Goal: Transaction & Acquisition: Purchase product/service

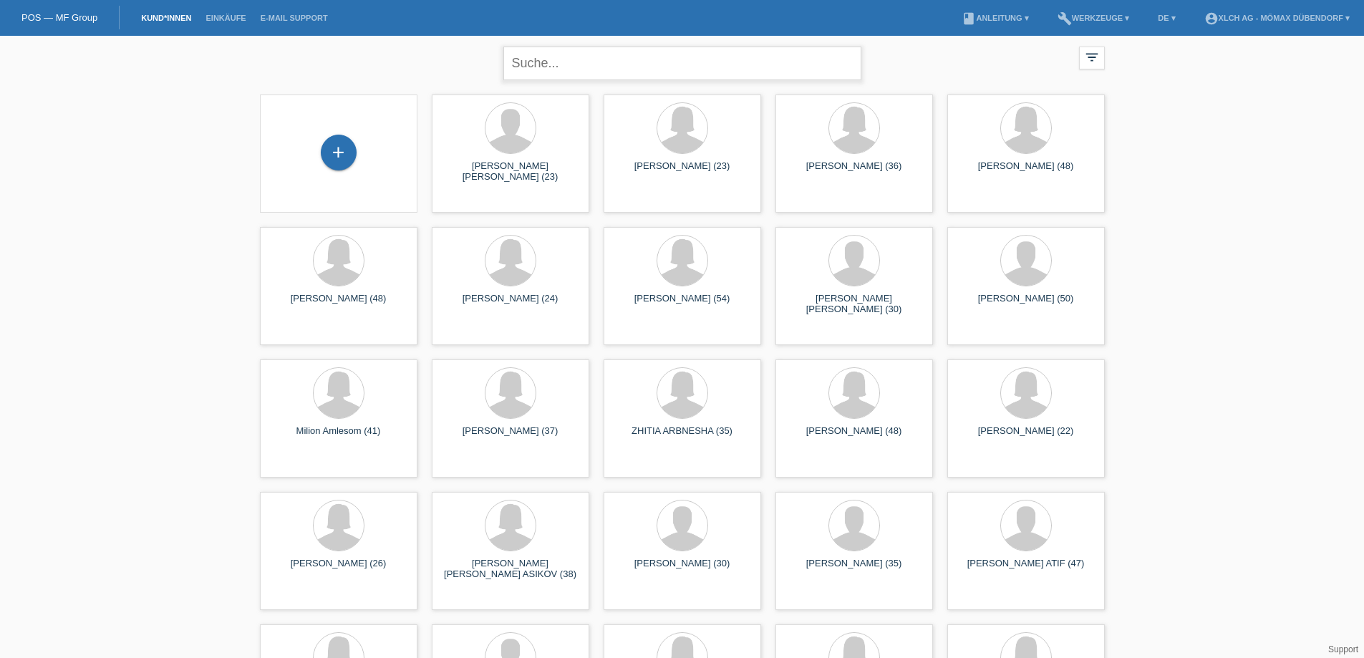
click at [575, 67] on input "text" at bounding box center [682, 64] width 358 height 34
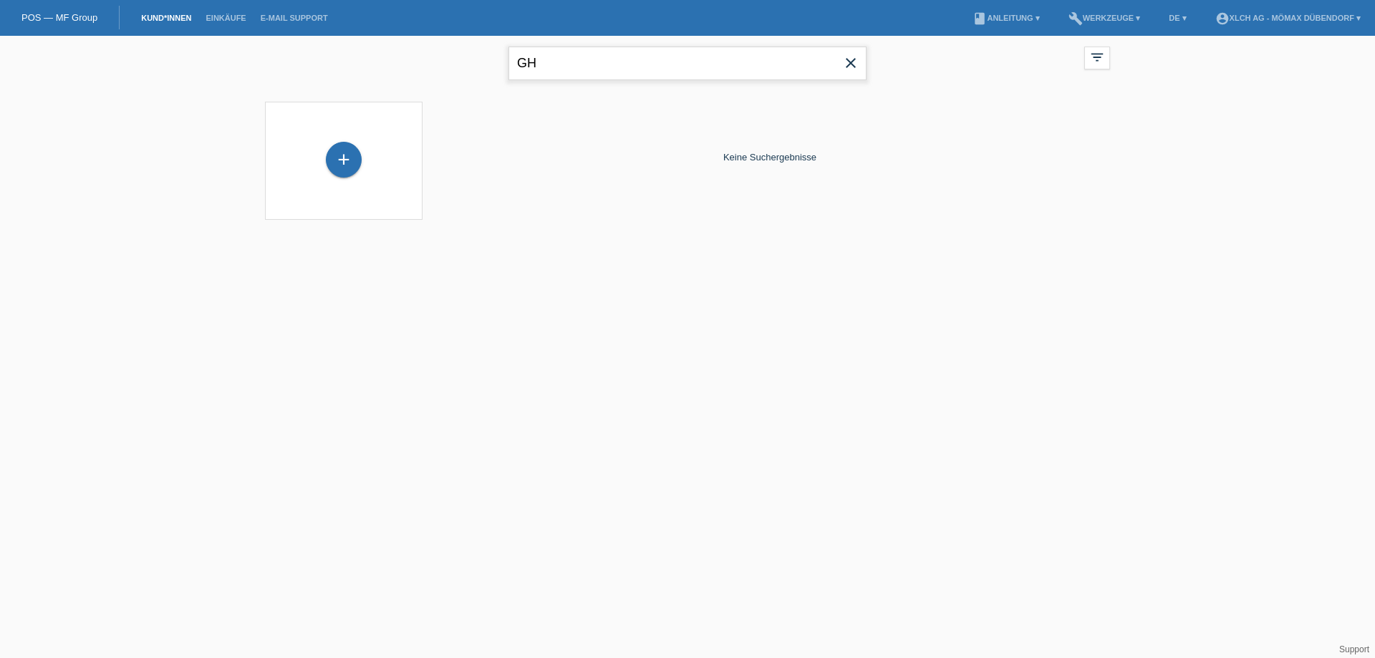
type input "G"
type input "M"
click at [651, 73] on input "MAHDI" at bounding box center [687, 64] width 358 height 34
type input "M"
type input "ZADEH"
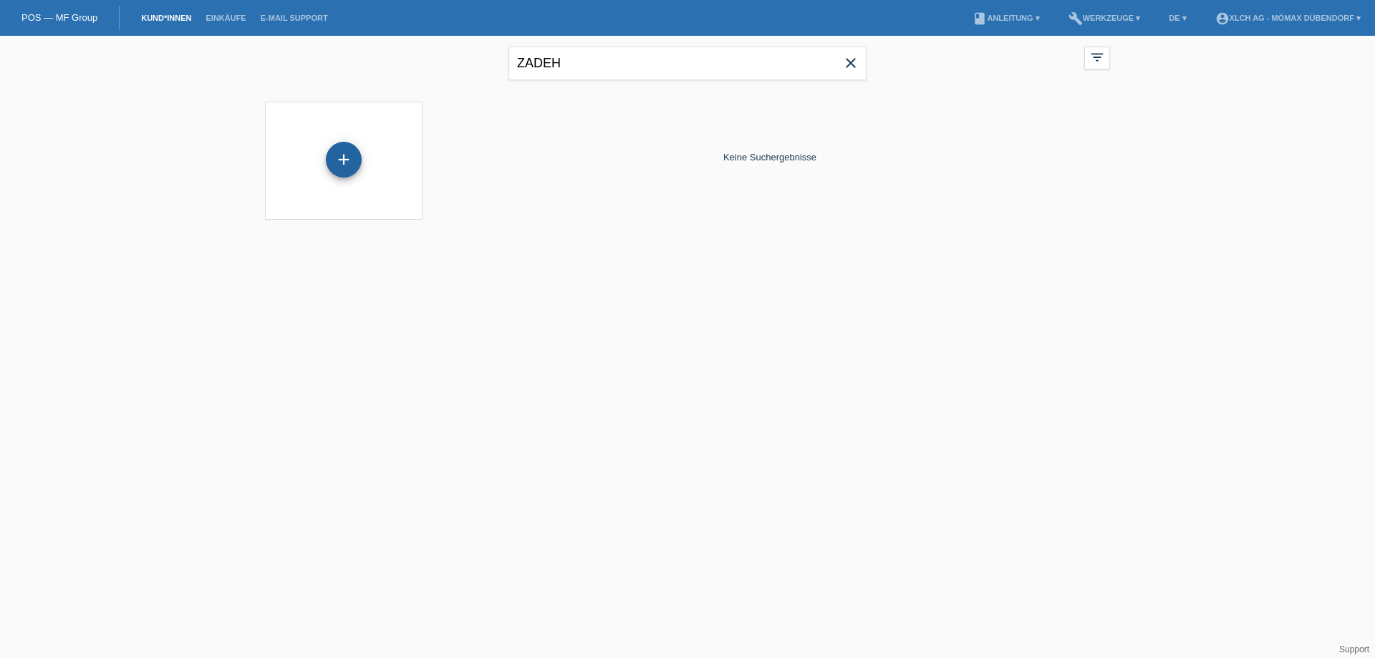
click at [342, 160] on div "+" at bounding box center [344, 160] width 36 height 36
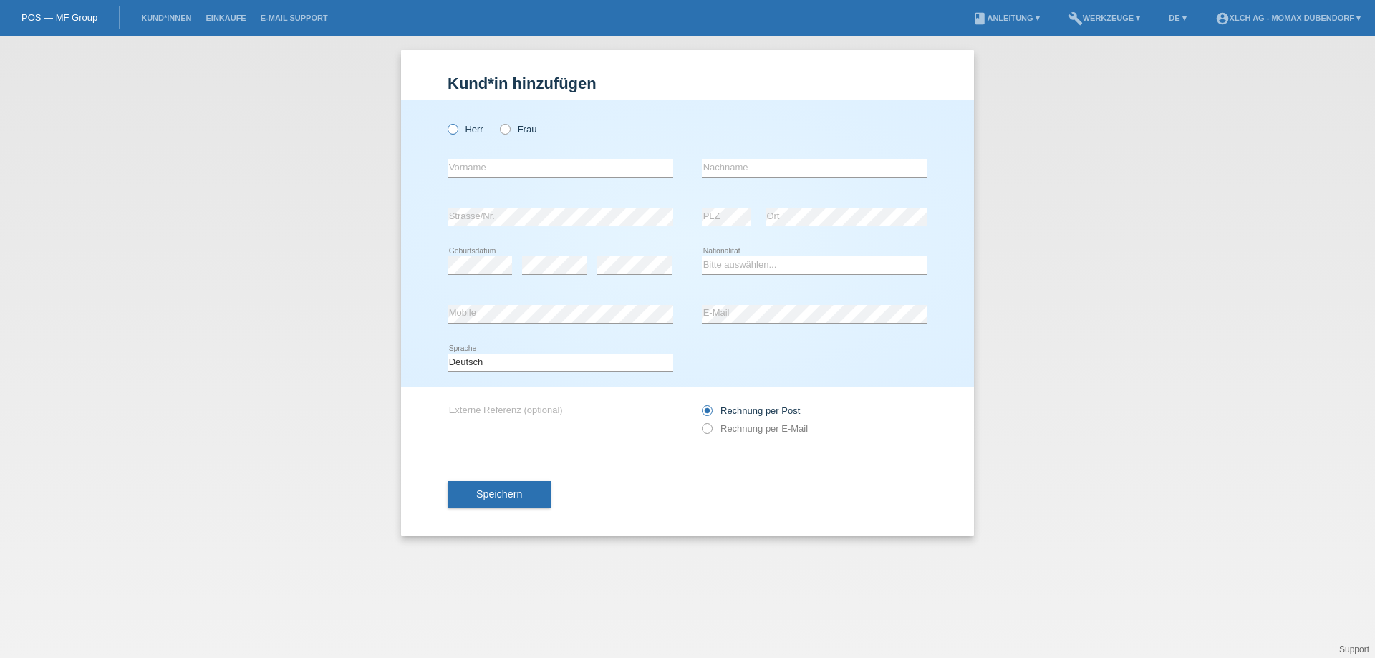
click at [445, 122] on icon at bounding box center [445, 122] width 0 height 0
click at [449, 127] on input "Herr" at bounding box center [452, 128] width 9 height 9
radio input "true"
click at [489, 168] on input "text" at bounding box center [561, 168] width 226 height 18
type input "MAHDI"
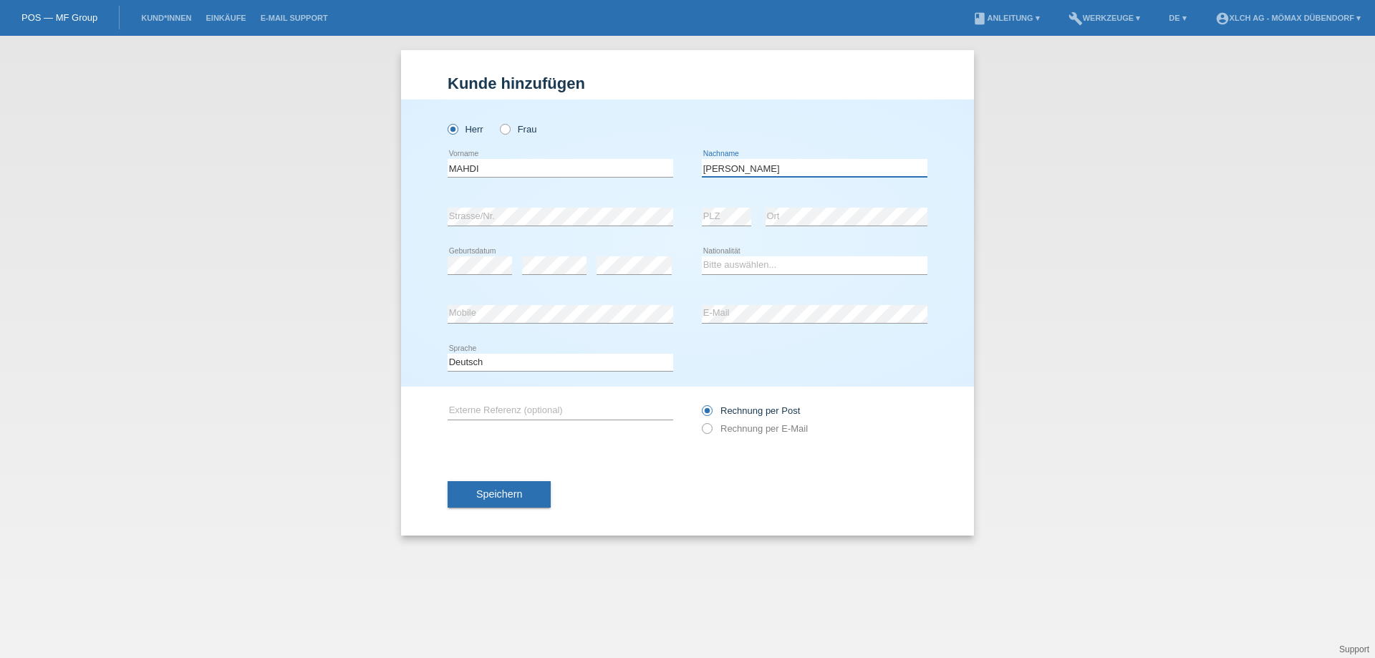
type input "[PERSON_NAME]"
click at [774, 266] on select "Bitte auswählen... Schweiz Deutschland Liechtenstein Österreich ------------ Af…" at bounding box center [815, 264] width 226 height 17
select select "AF"
click at [702, 256] on select "Bitte auswählen... Schweiz Deutschland Liechtenstein Österreich ------------ Af…" at bounding box center [815, 264] width 226 height 17
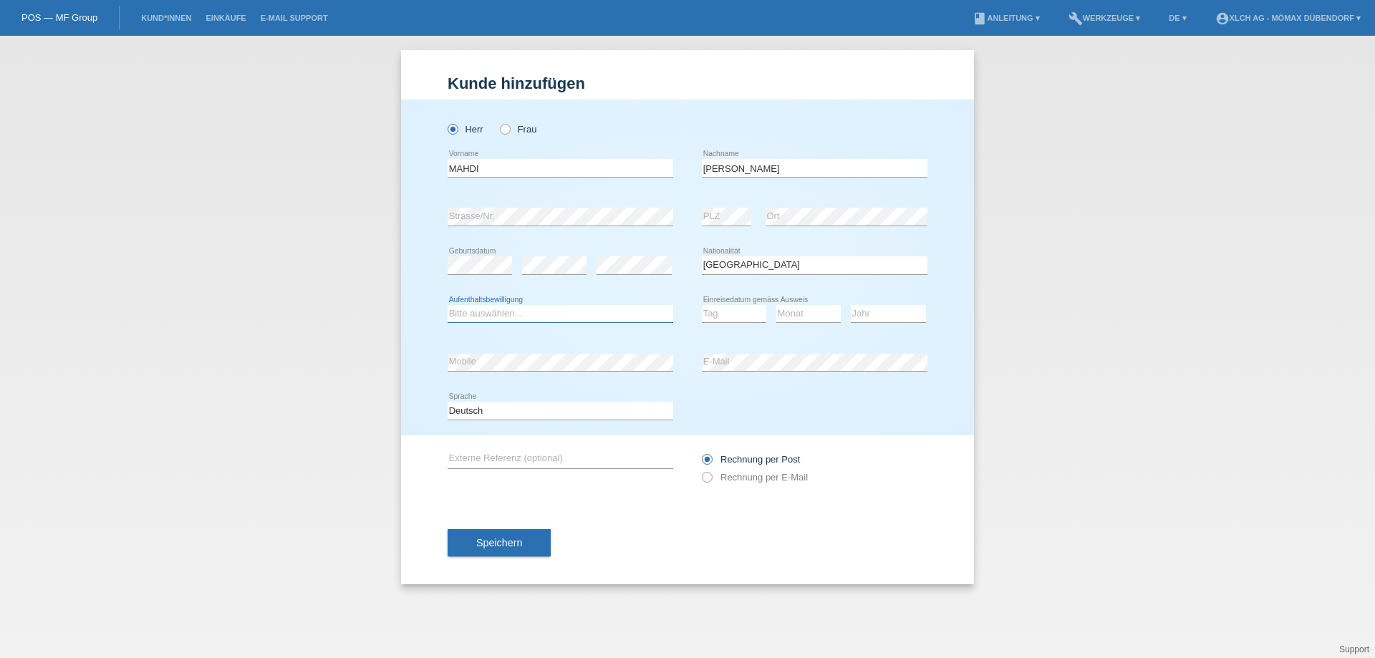
click at [486, 320] on select "Bitte auswählen... C B B - Flüchtlingsstatus Andere" at bounding box center [561, 313] width 226 height 17
select select "B"
click at [448, 305] on select "Bitte auswählen... C B B - Flüchtlingsstatus Andere" at bounding box center [561, 313] width 226 height 17
click at [713, 320] on select "Tag 01 02 03 04 05 06 07 08 09 10 11" at bounding box center [734, 313] width 64 height 17
select select "19"
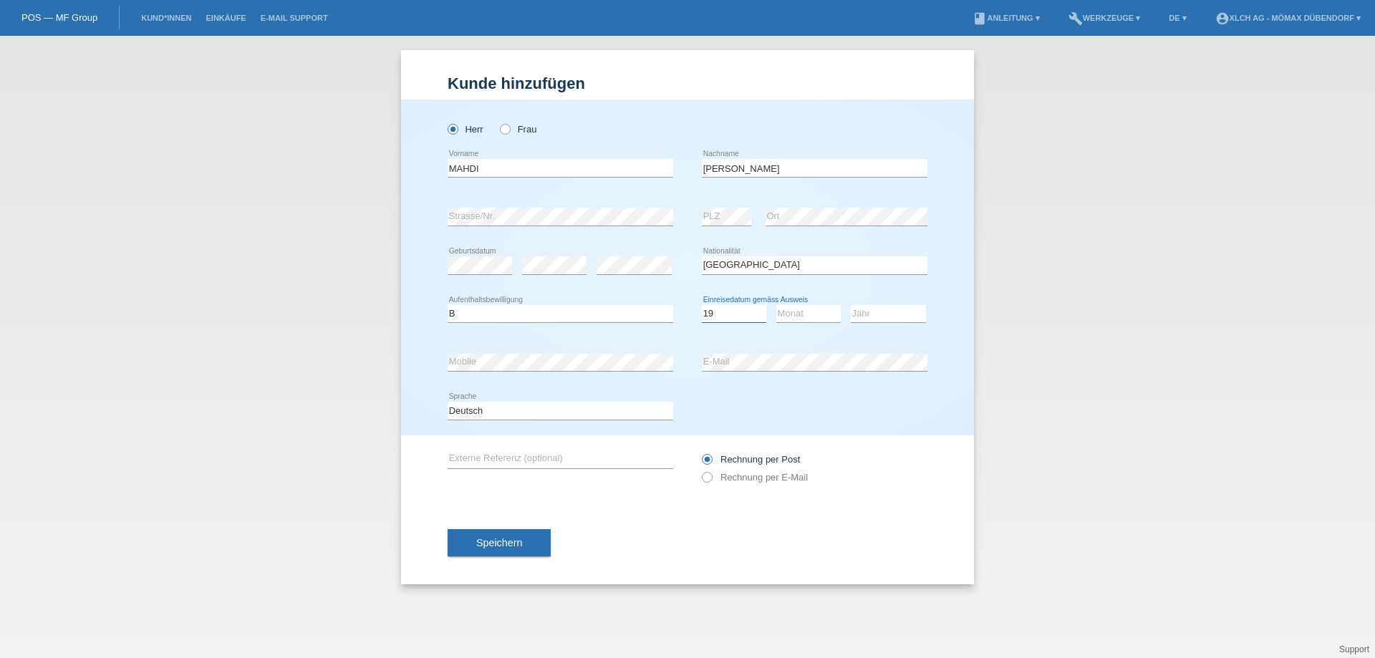
click at [702, 305] on select "Tag 01 02 03 04 05 06 07 08 09 10 11" at bounding box center [734, 313] width 64 height 17
click at [796, 317] on select "Monat 01 02 03 04 05 06 07 08 09 10 11" at bounding box center [808, 313] width 64 height 17
select select "10"
click at [776, 305] on select "Monat 01 02 03 04 05 06 07 08 09 10 11" at bounding box center [808, 313] width 64 height 17
click at [896, 316] on select "Jahr 2025 2024 2023 2022 2021 2020 2019 2018 2017 2016 2015 2014 2013 2012 2011…" at bounding box center [888, 313] width 75 height 17
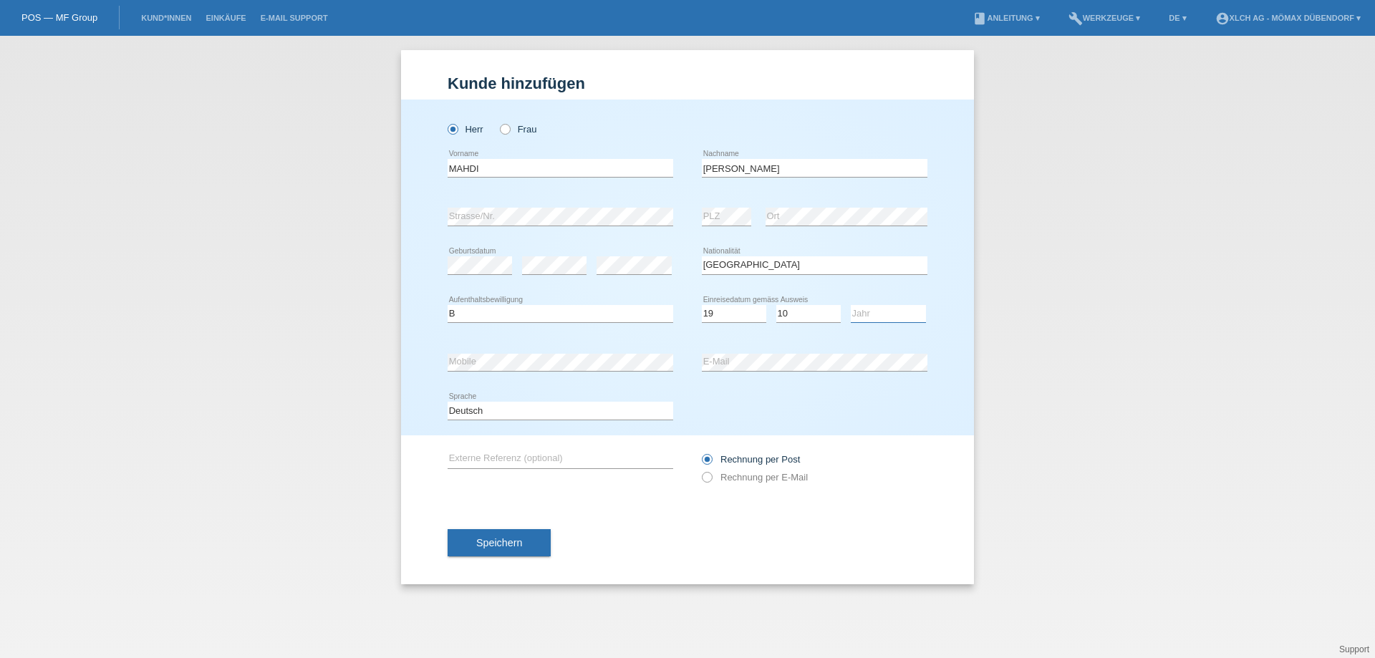
select select "2015"
click at [851, 305] on select "Jahr 2025 2024 2023 2022 2021 2020 2019 2018 2017 2016 2015 2014 2013 2012 2011…" at bounding box center [888, 313] width 75 height 17
click at [712, 478] on label "Rechnung per E-Mail" at bounding box center [755, 477] width 106 height 11
click at [711, 478] on input "Rechnung per E-Mail" at bounding box center [706, 481] width 9 height 18
radio input "true"
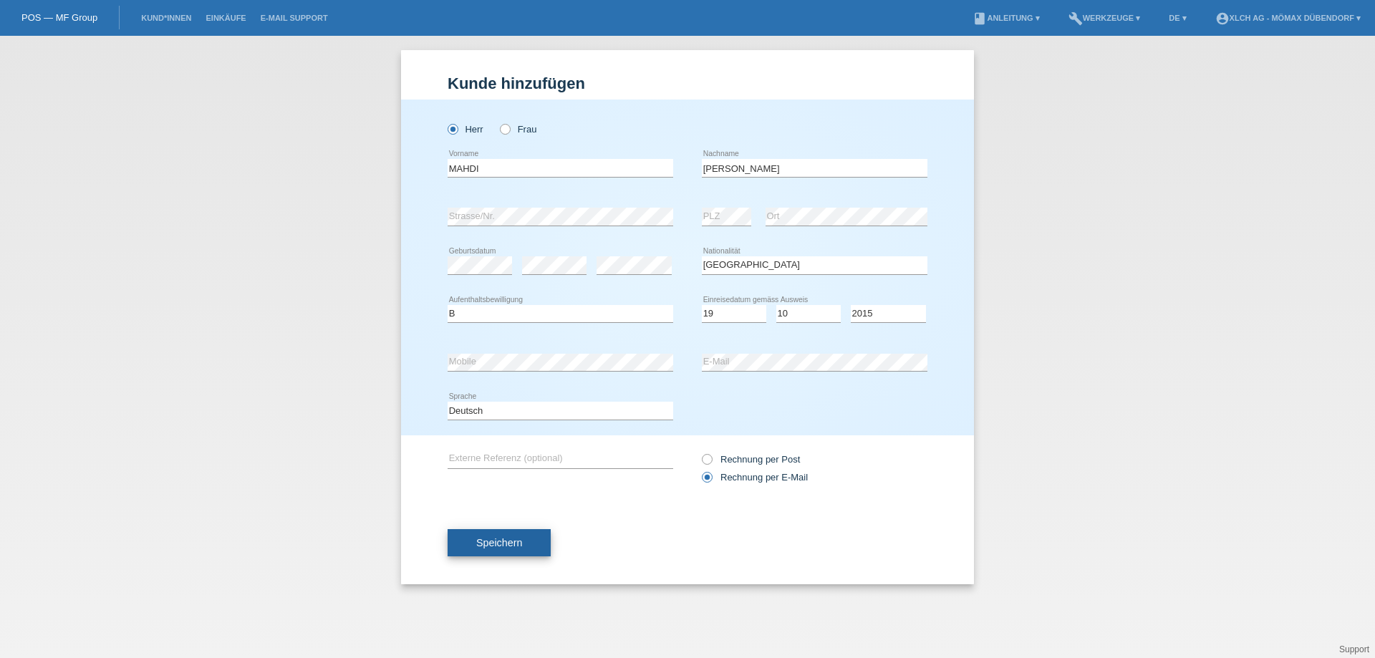
click at [487, 543] on span "Speichern" at bounding box center [499, 542] width 46 height 11
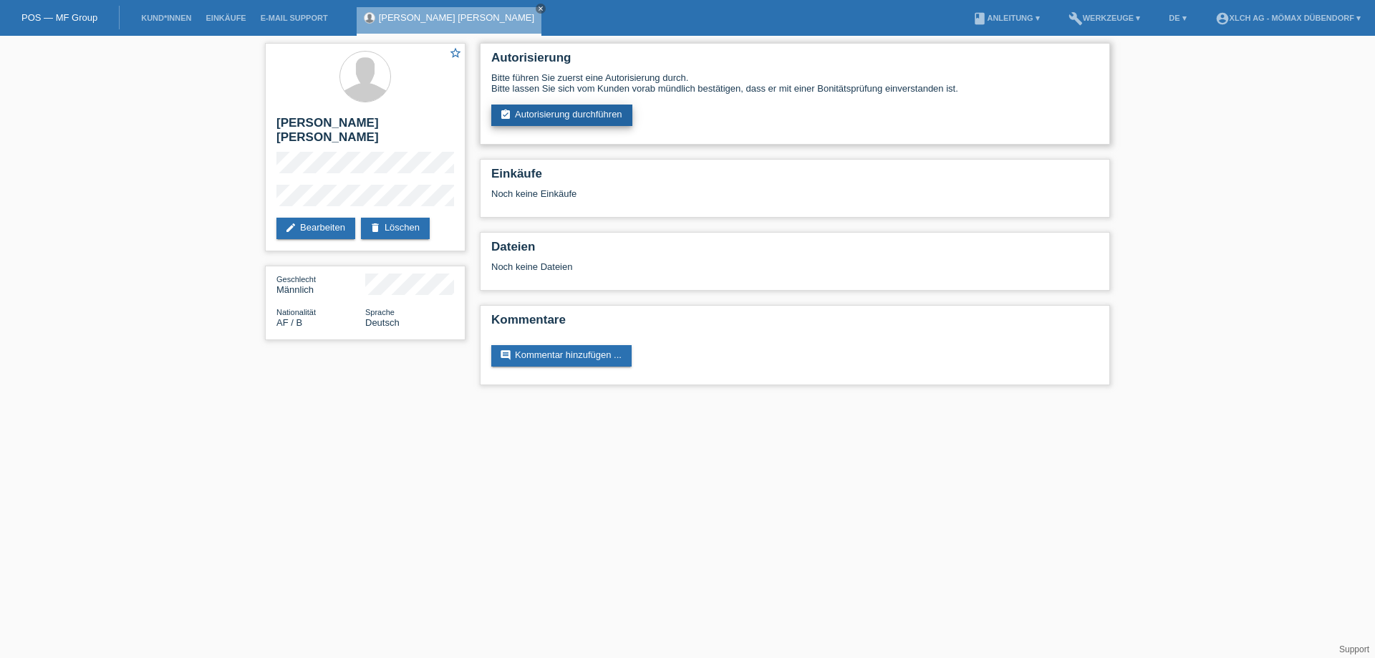
click at [614, 121] on link "assignment_turned_in Autorisierung durchführen" at bounding box center [561, 115] width 141 height 21
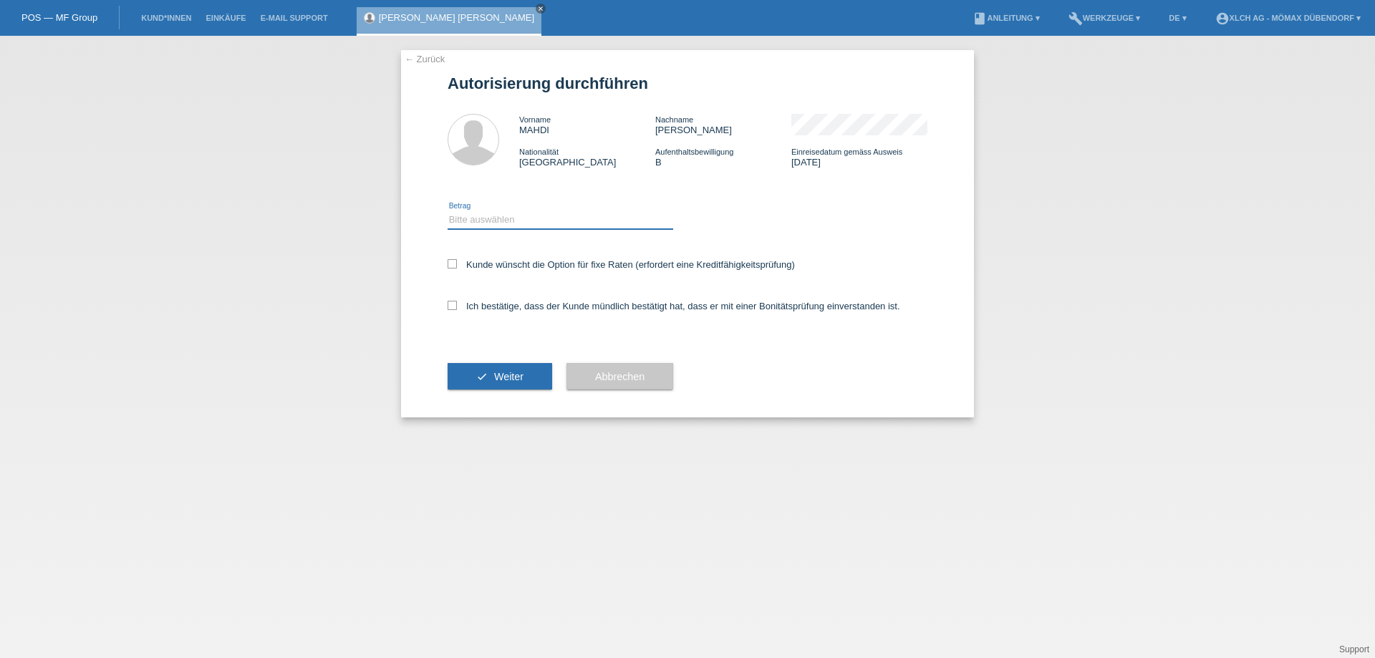
click at [512, 220] on select "Bitte auswählen CHF 1.00 - CHF 499.00 CHF 500.00 - CHF 1'999.00 CHF 2'000.00 - …" at bounding box center [561, 219] width 226 height 17
select select "2"
click at [448, 211] on select "Bitte auswählen CHF 1.00 - CHF 499.00 CHF 500.00 - CHF 1'999.00 CHF 2'000.00 - …" at bounding box center [561, 219] width 226 height 17
click at [455, 311] on div "Ich bestätige, dass der Kunde mündlich bestätigt hat, dass er mit einer Bonität…" at bounding box center [688, 310] width 480 height 49
click at [448, 306] on icon at bounding box center [452, 305] width 9 height 9
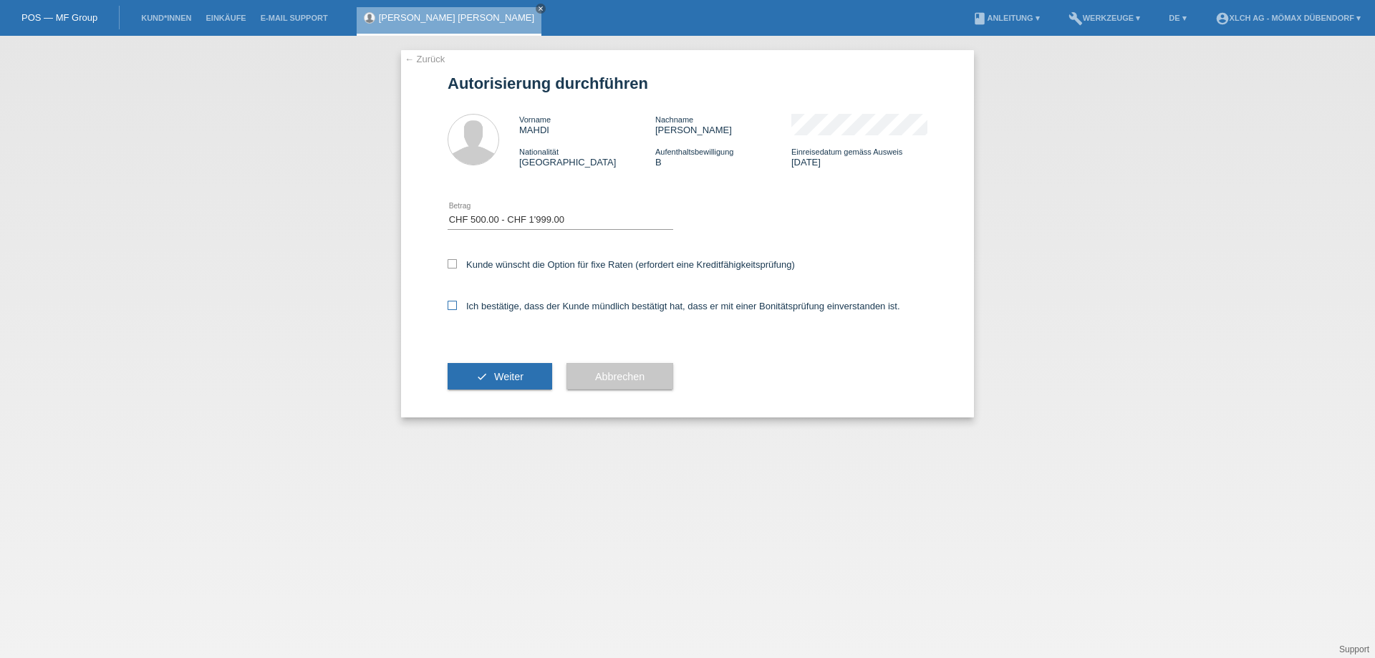
click at [448, 306] on input "Ich bestätige, dass der Kunde mündlich bestätigt hat, dass er mit einer Bonität…" at bounding box center [452, 305] width 9 height 9
checkbox input "true"
click at [478, 380] on icon "check" at bounding box center [481, 376] width 11 height 11
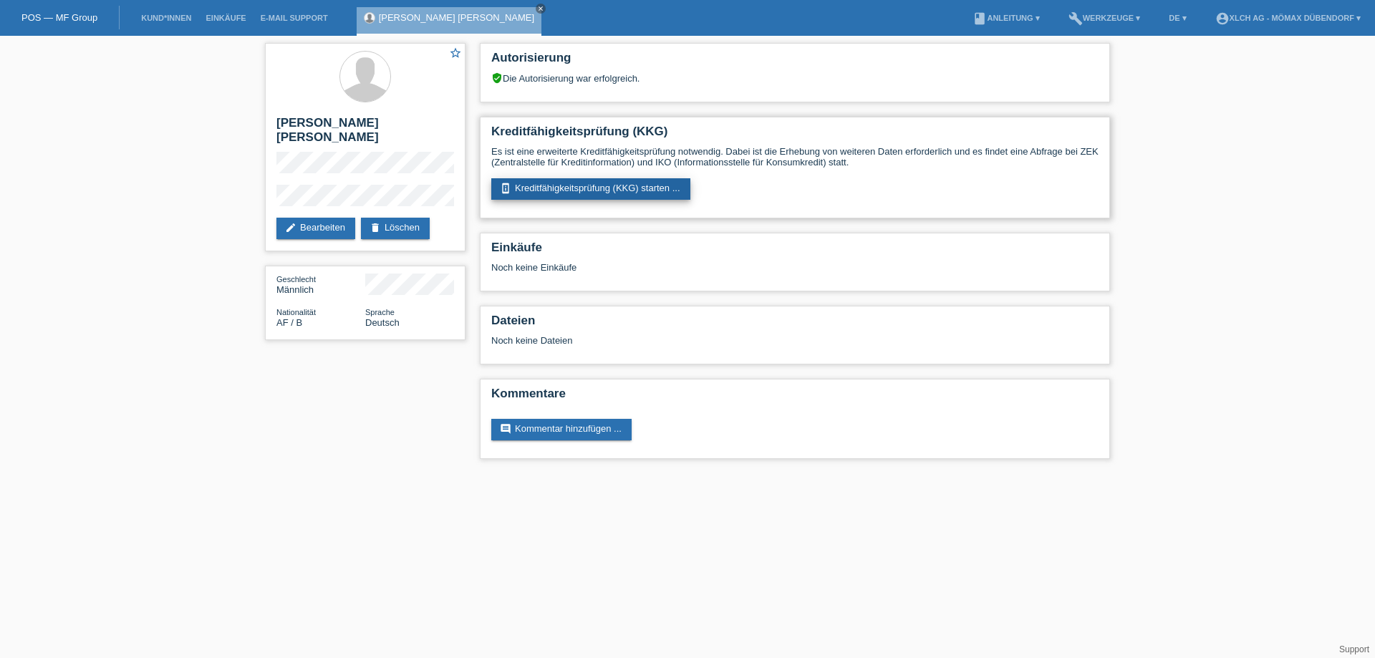
click at [623, 198] on link "perm_device_information Kreditfähigkeitsprüfung (KKG) starten ..." at bounding box center [590, 188] width 199 height 21
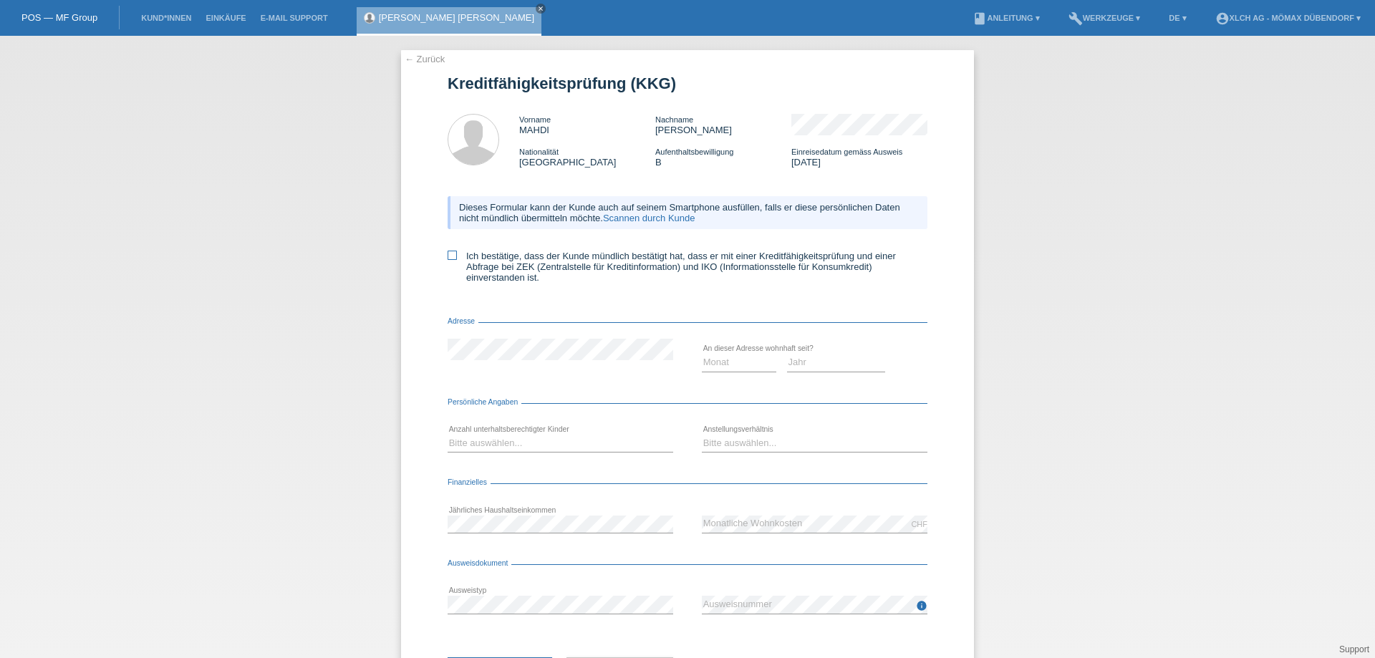
click at [448, 254] on icon at bounding box center [452, 255] width 9 height 9
click at [448, 254] on input "Ich bestätige, dass der Kunde mündlich bestätigt hat, dass er mit einer Kreditf…" at bounding box center [452, 255] width 9 height 9
checkbox input "true"
click at [726, 362] on select "Monat 01 02 03 04 05 06 07 08 09 10" at bounding box center [739, 362] width 74 height 17
select select "06"
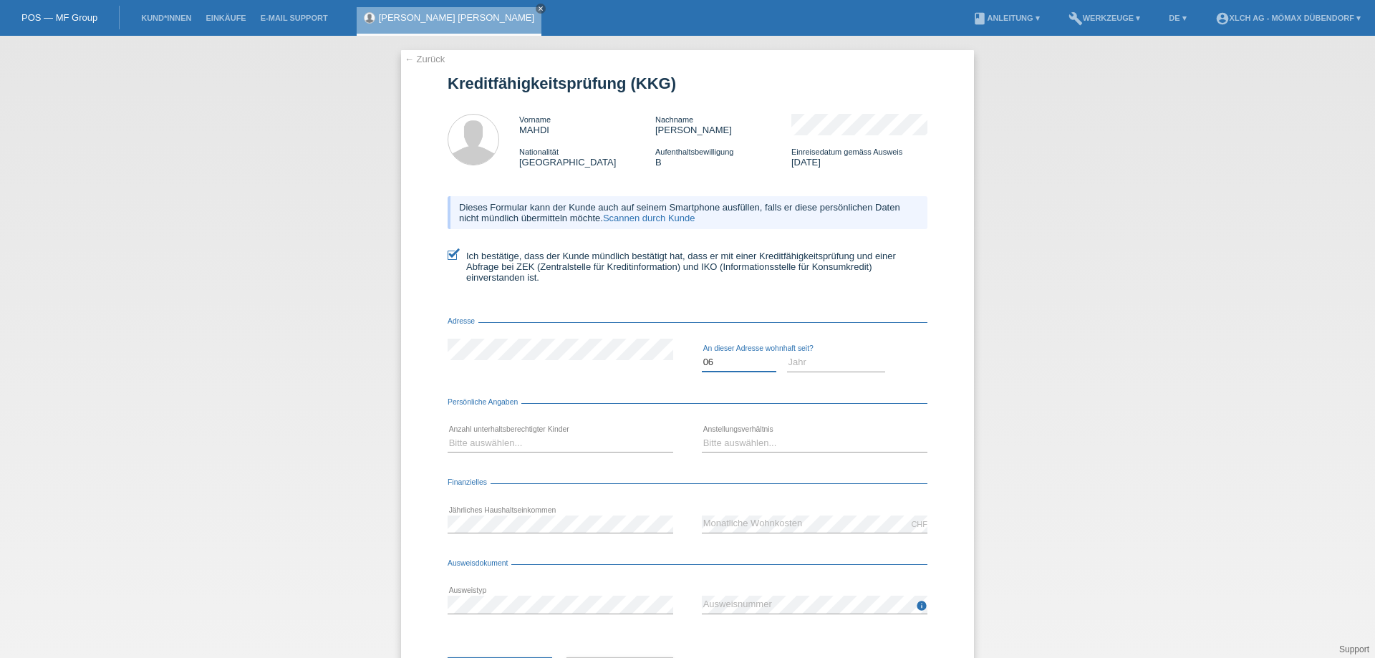
click at [702, 354] on select "Monat 01 02 03 04 05 06 07 08 09 10" at bounding box center [739, 362] width 74 height 17
drag, startPoint x: 810, startPoint y: 364, endPoint x: 801, endPoint y: 360, distance: 9.6
click at [810, 364] on select "Jahr 2025 2024 2023 2022 2021 2020 2019 2018 2017 2016 2015 2014 2013 2012 2011…" at bounding box center [836, 362] width 99 height 17
select select "2024"
click at [787, 354] on select "Jahr 2025 2024 2023 2022 2021 2020 2019 2018 2017 2016 2015 2014 2013 2012 2011…" at bounding box center [836, 362] width 99 height 17
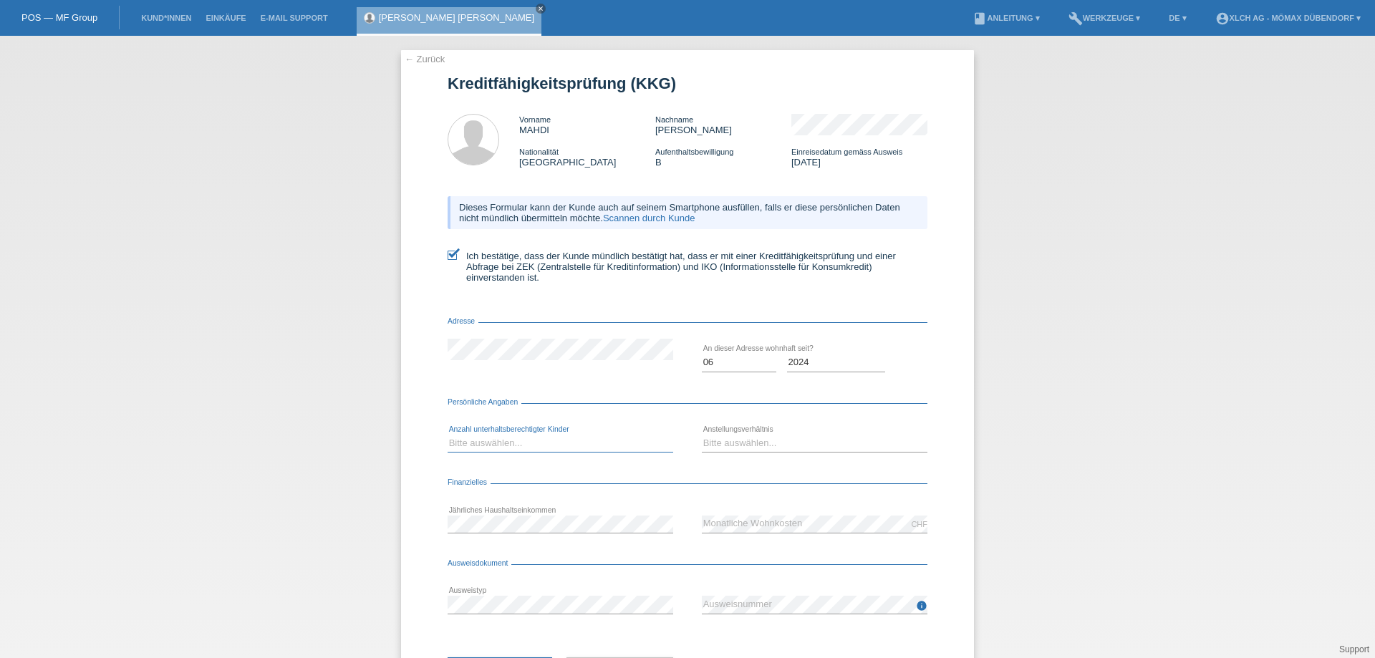
click at [487, 446] on select "Bitte auswählen... 0 1 2 3 4 5 6 7 8 9" at bounding box center [561, 443] width 226 height 17
click at [492, 444] on select "Bitte auswählen... 0 1 2 3 4 5 6 7 8 9" at bounding box center [561, 443] width 226 height 17
click at [491, 447] on select "Bitte auswählen... 0 1 2 3 4 5 6 7 8 9" at bounding box center [561, 443] width 226 height 17
select select "0"
click at [448, 435] on select "Bitte auswählen... 0 1 2 3 4 5 6 7 8 9" at bounding box center [561, 443] width 226 height 17
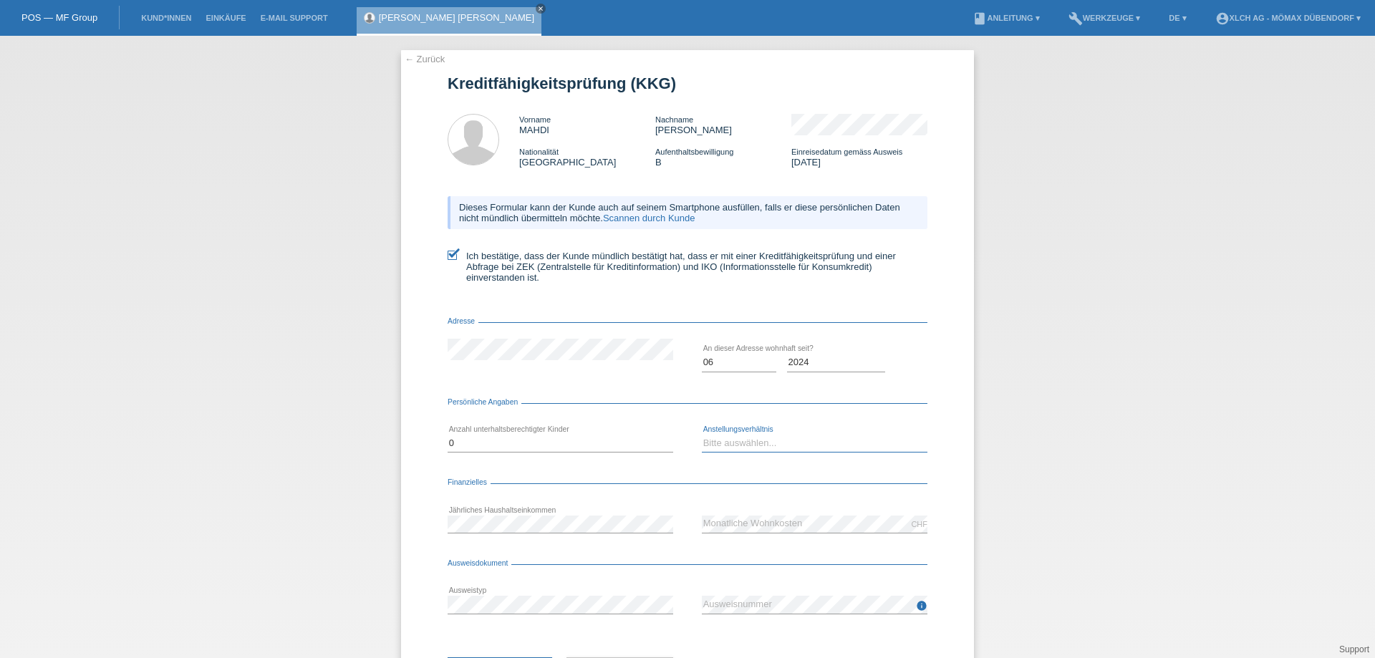
drag, startPoint x: 743, startPoint y: 443, endPoint x: 734, endPoint y: 443, distance: 9.3
click at [743, 443] on select "Bitte auswählen... Unbefristet Befristet Lehrling/Student Pensioniert Nicht arb…" at bounding box center [815, 443] width 226 height 17
select select "UNLIMITED"
click at [702, 435] on select "Bitte auswählen... Unbefristet Befristet Lehrling/Student Pensioniert Nicht arb…" at bounding box center [815, 443] width 226 height 17
click at [754, 435] on select "Bitte auswählen... Unbefristet Befristet Lehrling/Student Pensioniert Nicht arb…" at bounding box center [815, 443] width 226 height 17
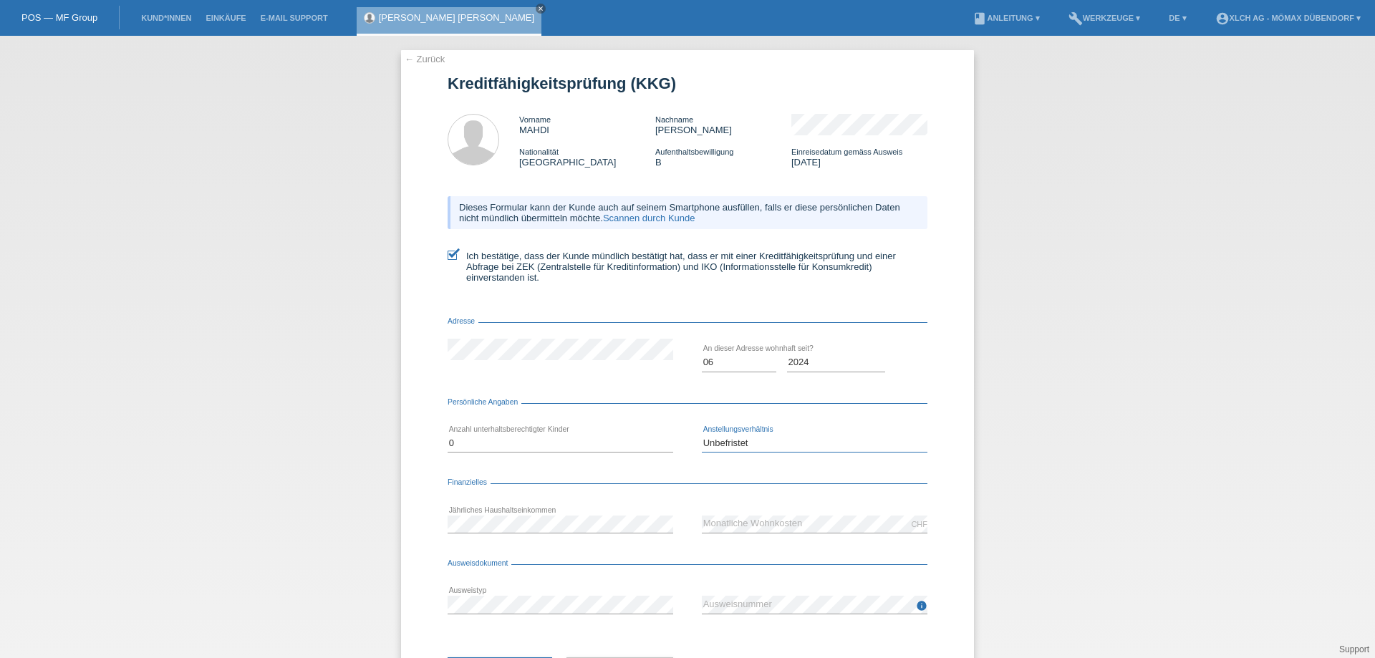
click at [702, 435] on select "Bitte auswählen... Unbefristet Befristet Lehrling/Student Pensioniert Nicht arb…" at bounding box center [815, 443] width 226 height 17
click at [918, 608] on icon "info" at bounding box center [921, 605] width 11 height 11
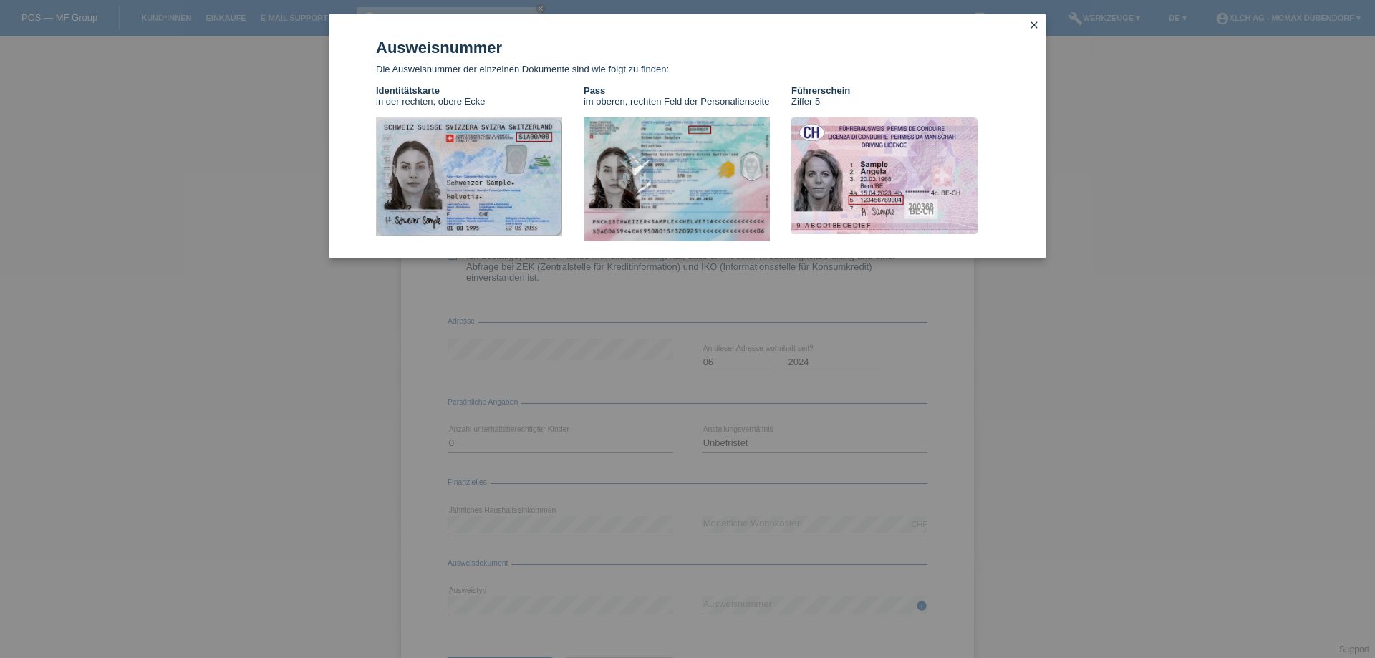
click at [749, 550] on div "Ausweisnummer Die Ausweisnummer der einzelnen Dokumente sind wie folgt zu finde…" at bounding box center [687, 329] width 1375 height 658
click at [1035, 21] on icon "close" at bounding box center [1033, 24] width 11 height 11
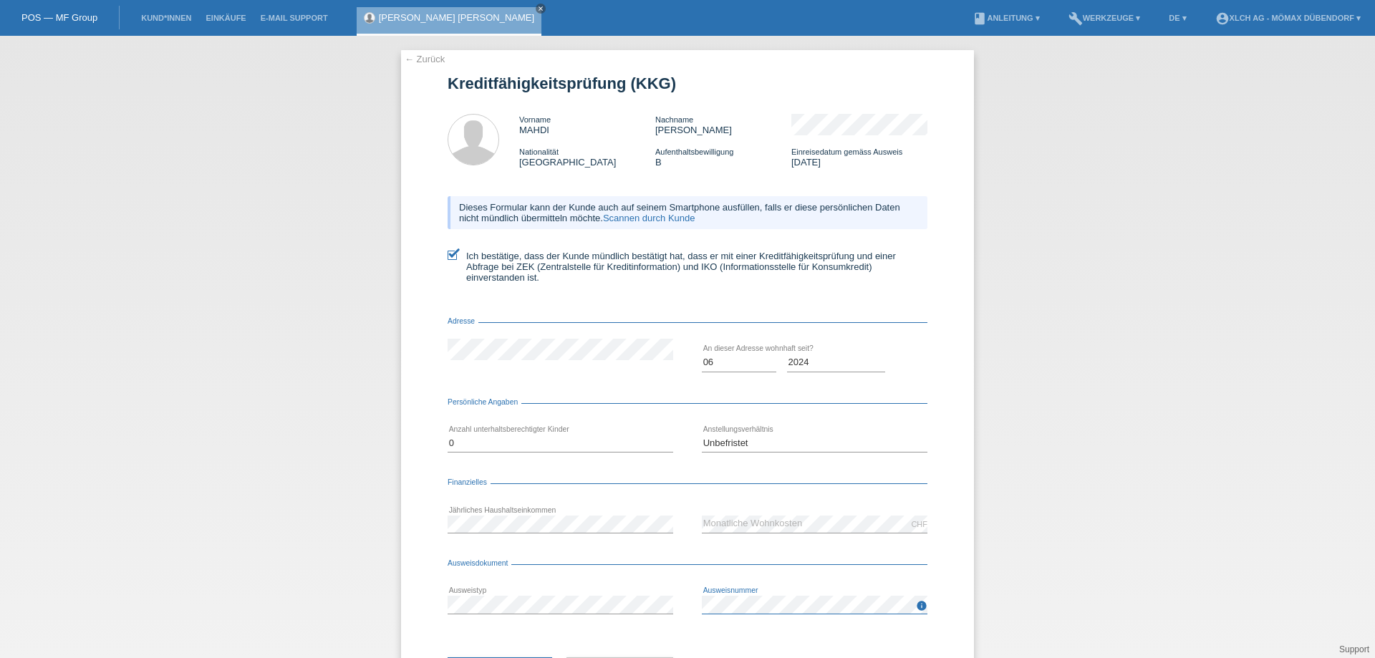
scroll to position [69, 0]
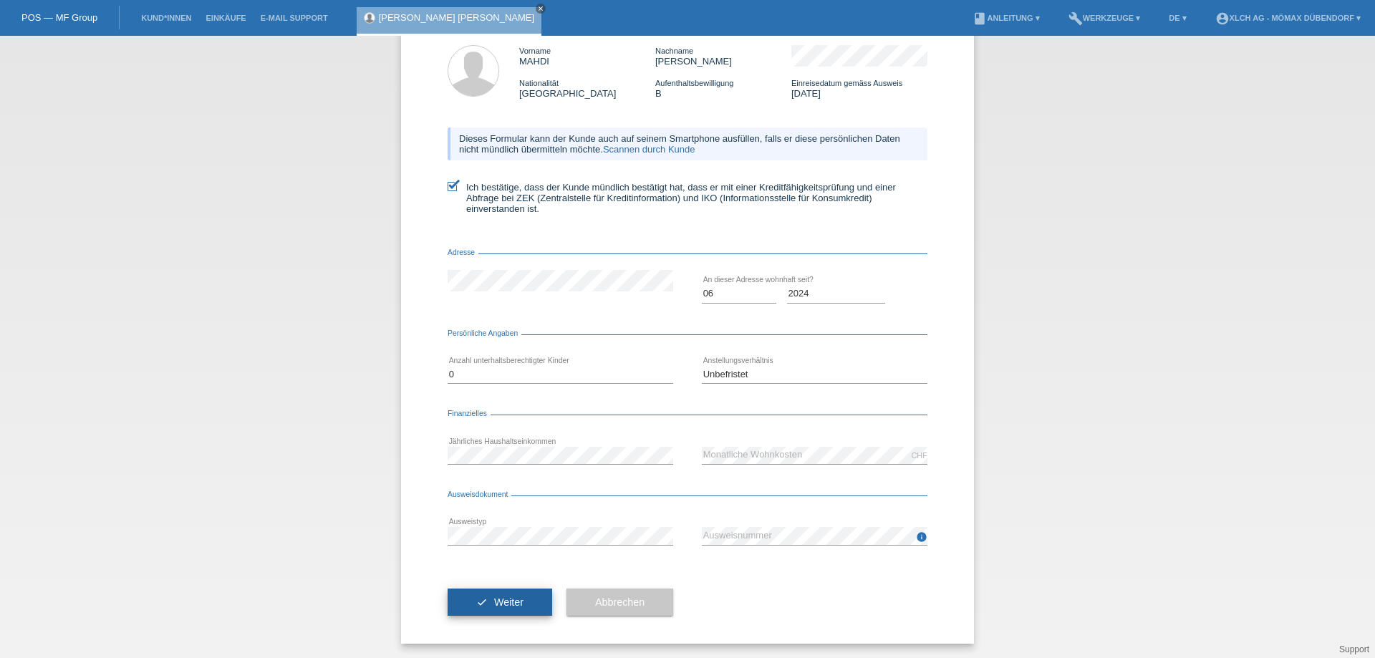
click at [494, 606] on span "Weiter" at bounding box center [508, 601] width 29 height 11
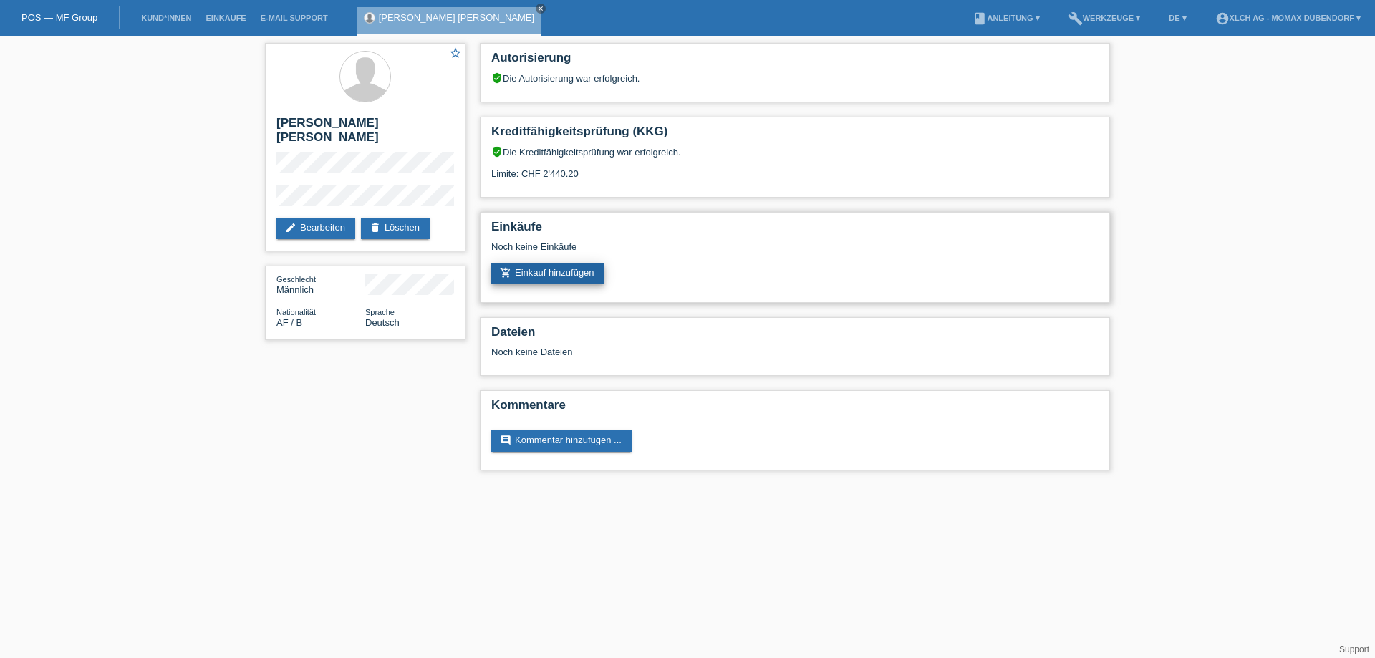
click at [581, 274] on link "add_shopping_cart Einkauf hinzufügen" at bounding box center [547, 273] width 113 height 21
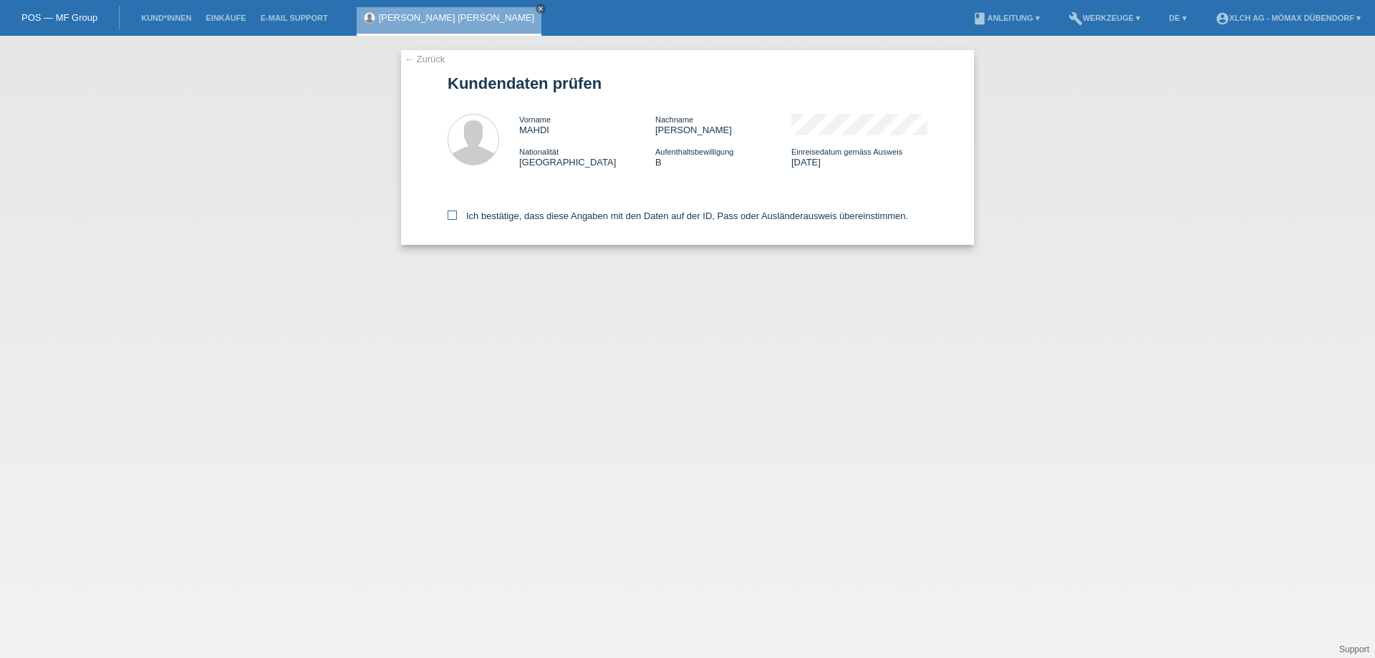
click at [453, 220] on icon at bounding box center [452, 215] width 9 height 9
click at [453, 220] on input "Ich bestätige, dass diese Angaben mit den Daten auf der ID, Pass oder Ausländer…" at bounding box center [452, 215] width 9 height 9
checkbox input "true"
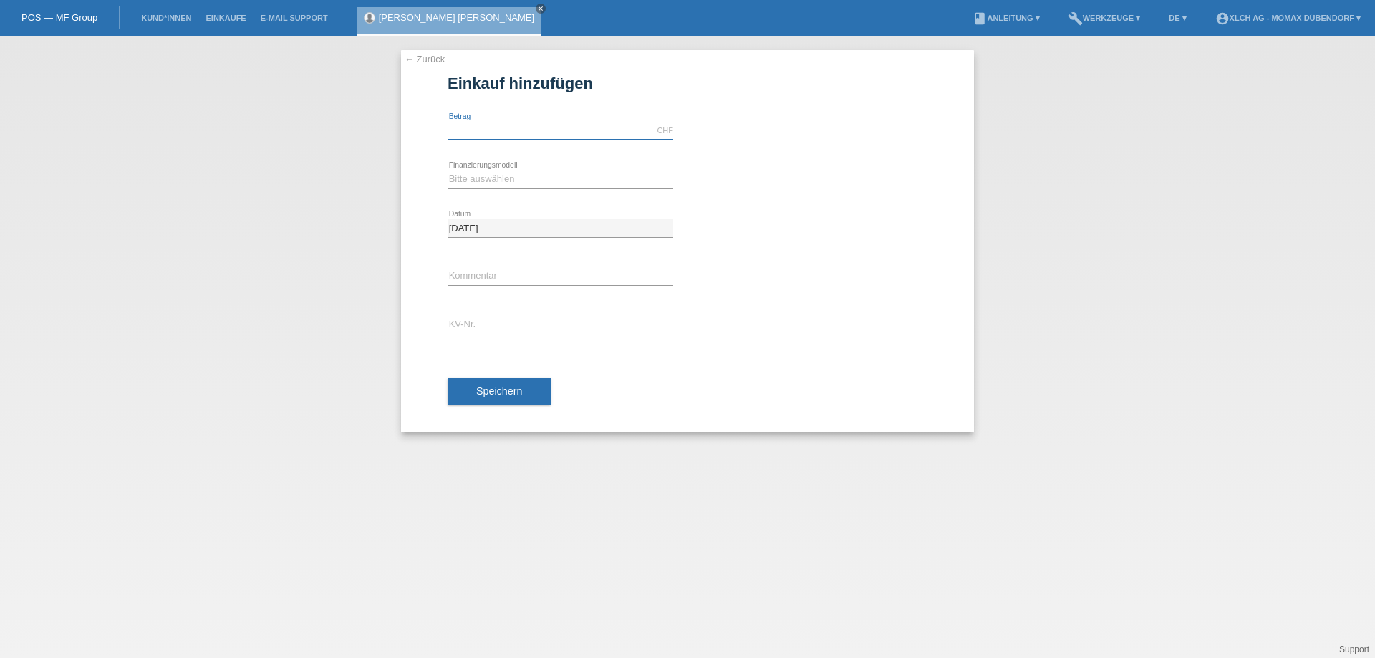
click at [500, 127] on input "text" at bounding box center [561, 131] width 226 height 18
type input "915.00"
click at [518, 185] on select "Bitte auswählen Kauf auf Rechnung mit Teilzahlungsoption Fixe Raten - Zinsübern…" at bounding box center [561, 178] width 226 height 17
select select "112"
click at [448, 170] on select "Bitte auswählen Kauf auf Rechnung mit Teilzahlungsoption Fixe Raten - Zinsübern…" at bounding box center [561, 178] width 226 height 17
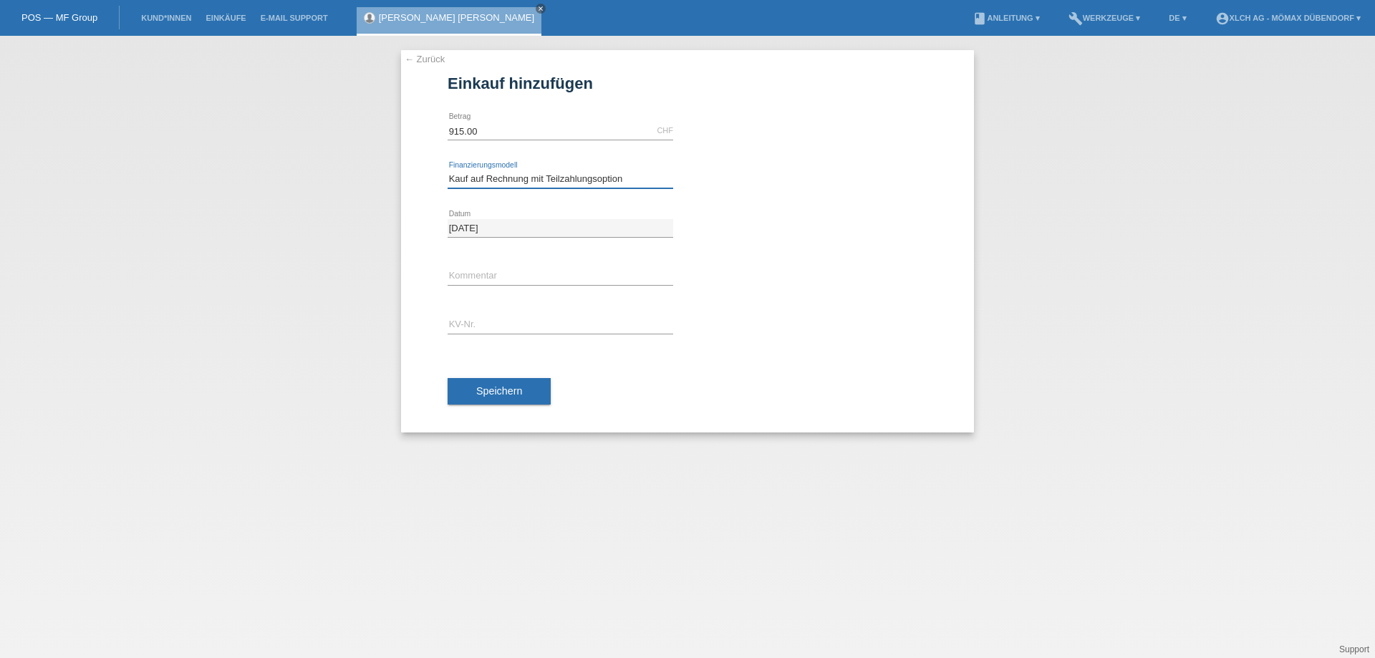
click at [511, 180] on select "Bitte auswählen Kauf auf Rechnung mit Teilzahlungsoption Fixe Raten - Zinsübern…" at bounding box center [561, 178] width 226 height 17
click at [448, 170] on select "Bitte auswählen Kauf auf Rechnung mit Teilzahlungsoption Fixe Raten - Zinsübern…" at bounding box center [561, 178] width 226 height 17
click at [537, 222] on input "[DATE]" at bounding box center [561, 228] width 226 height 18
click at [496, 278] on input "text" at bounding box center [561, 277] width 226 height 18
click at [465, 331] on input "text" at bounding box center [561, 325] width 226 height 18
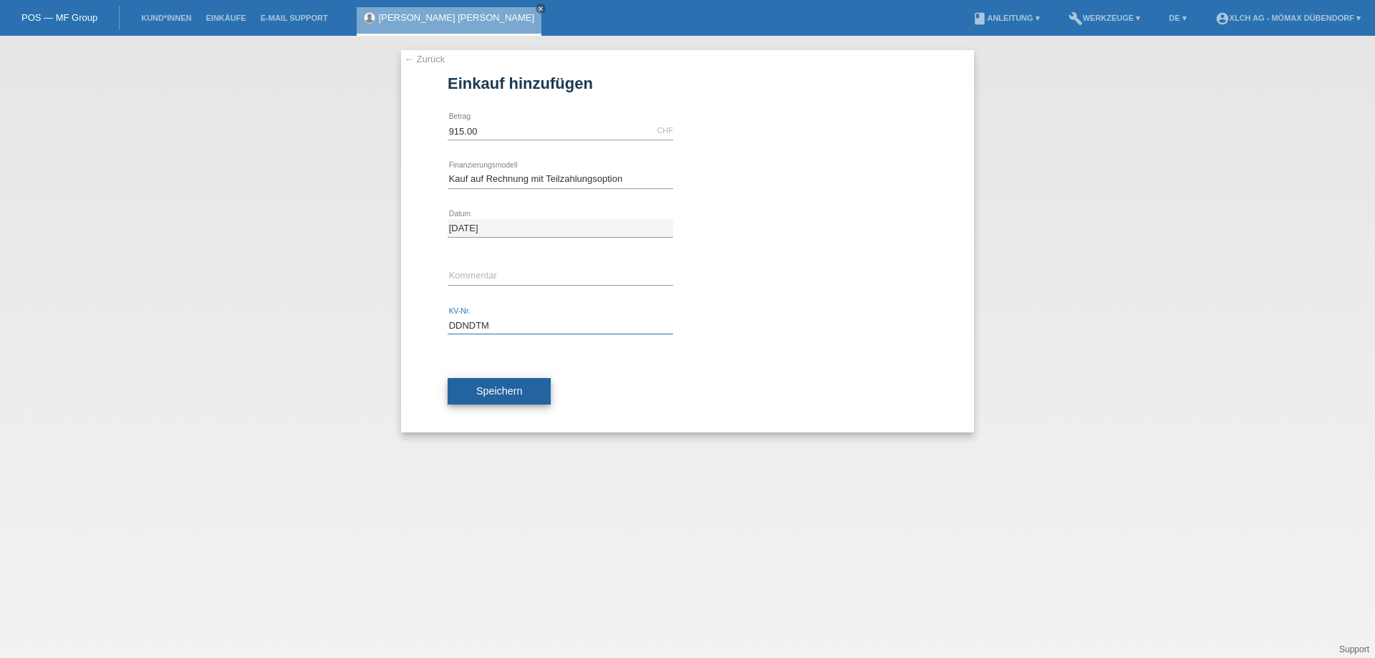
type input "DDNDTM"
click at [547, 392] on button "Speichern" at bounding box center [499, 391] width 103 height 27
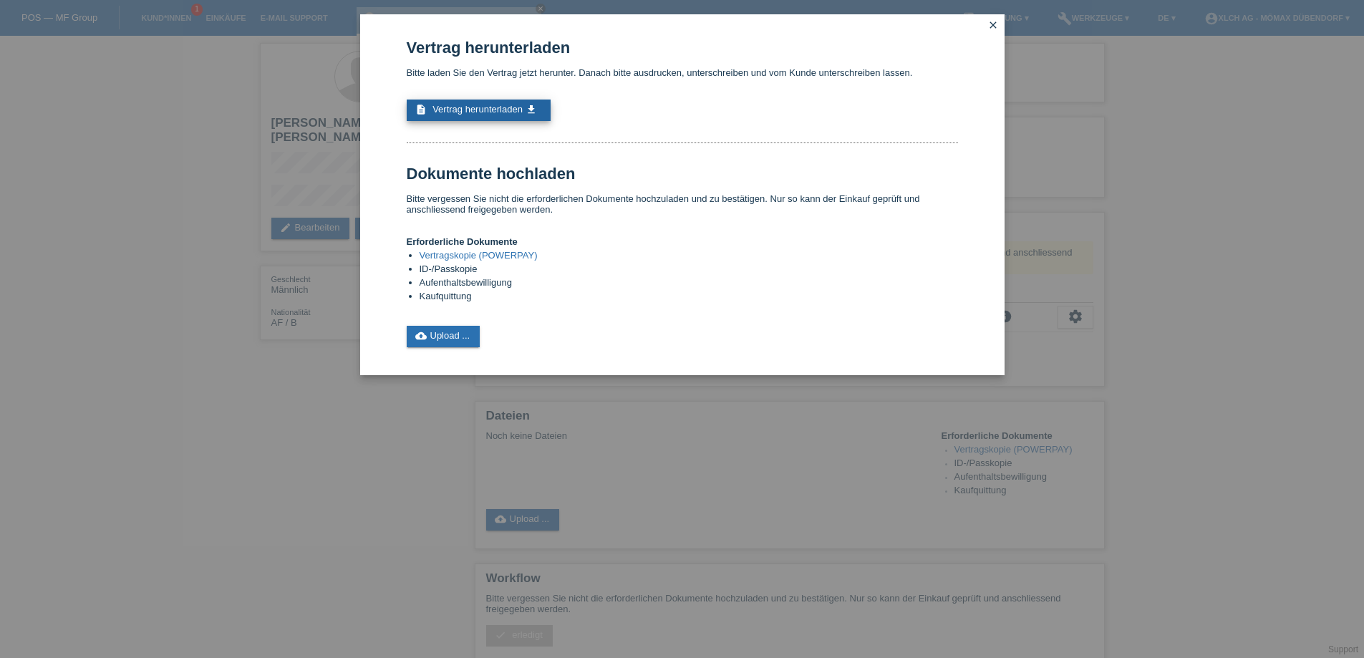
click at [511, 103] on link "description Vertrag herunterladen get_app" at bounding box center [479, 110] width 144 height 21
click at [435, 334] on link "cloud_upload Upload ..." at bounding box center [444, 336] width 74 height 21
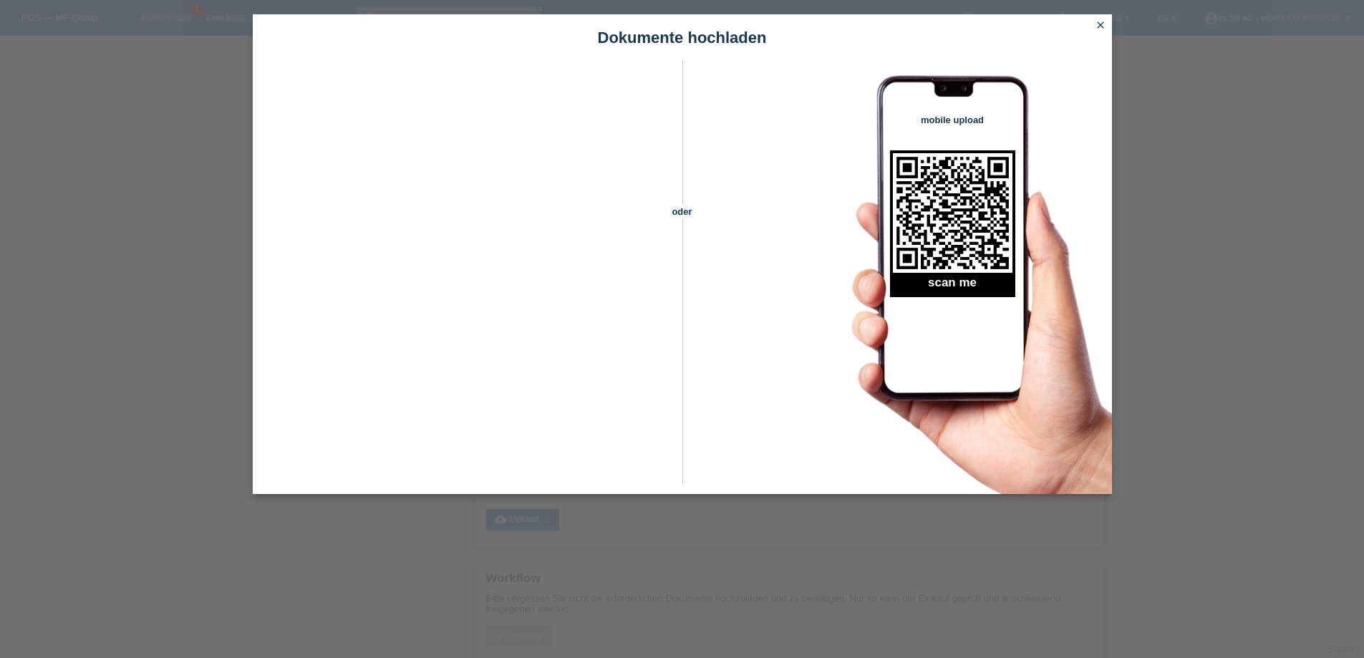
click at [1101, 21] on icon "close" at bounding box center [1100, 24] width 11 height 11
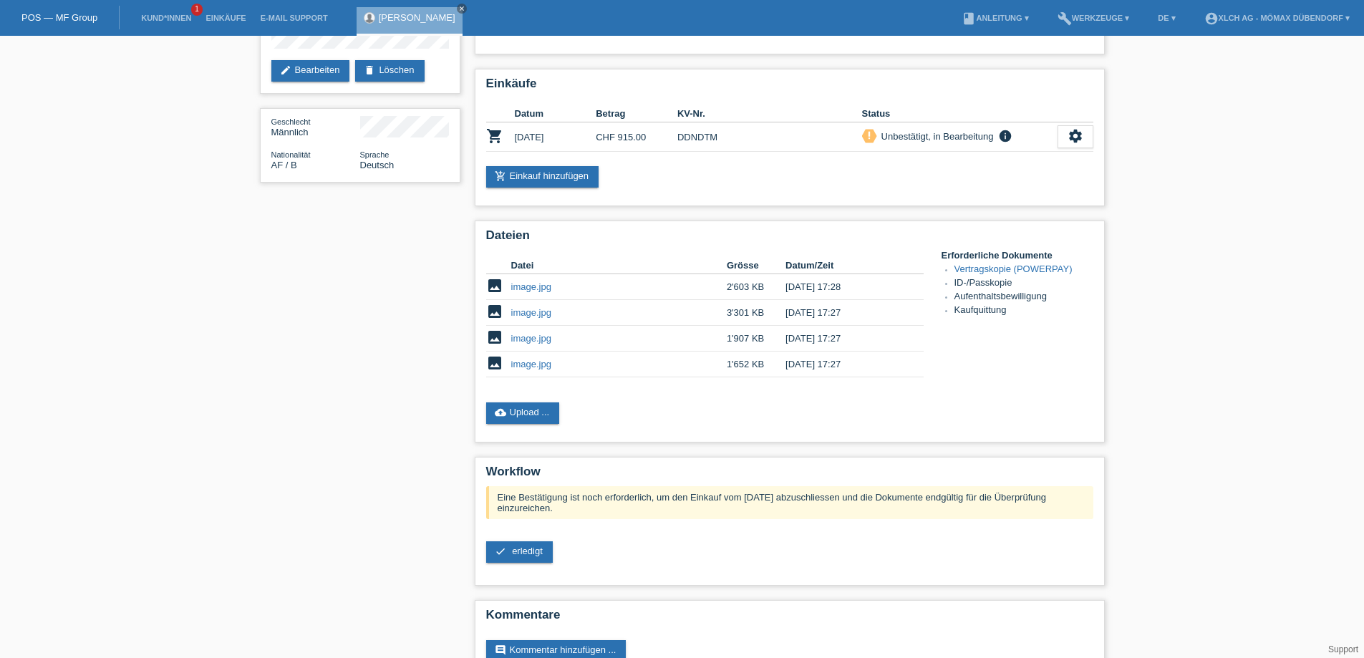
scroll to position [180, 0]
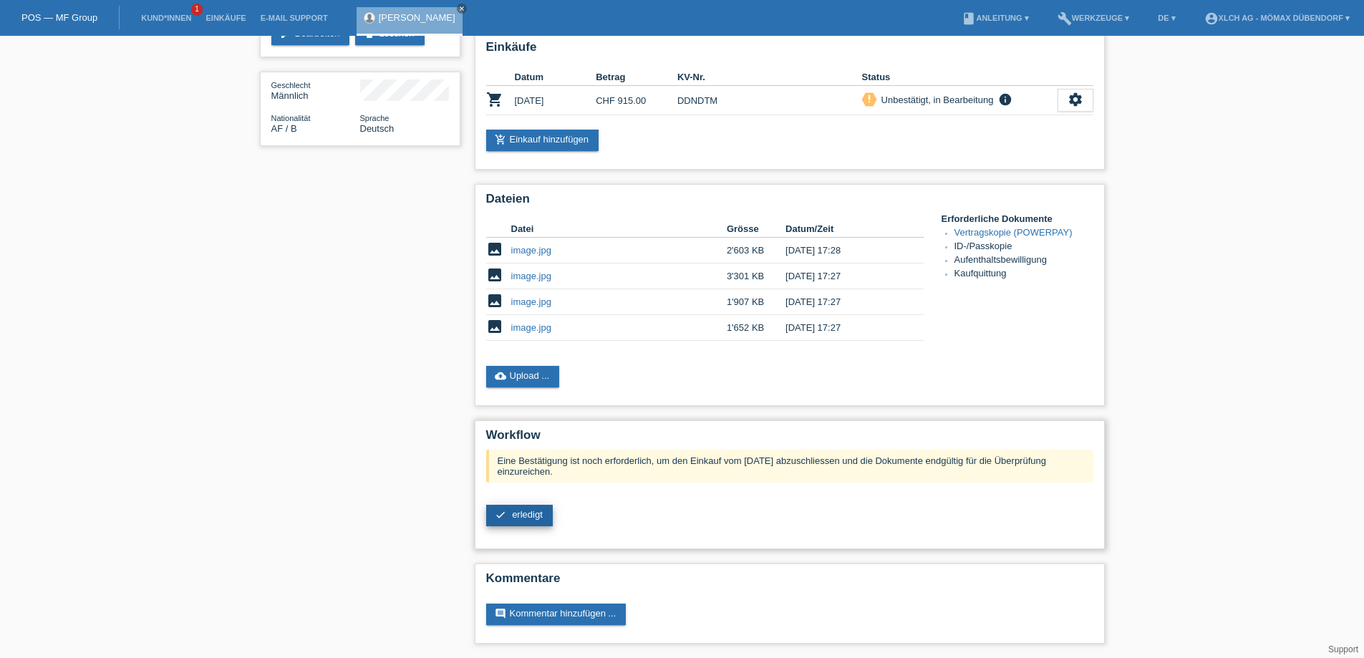
click at [521, 526] on link "check erledigt" at bounding box center [519, 515] width 67 height 21
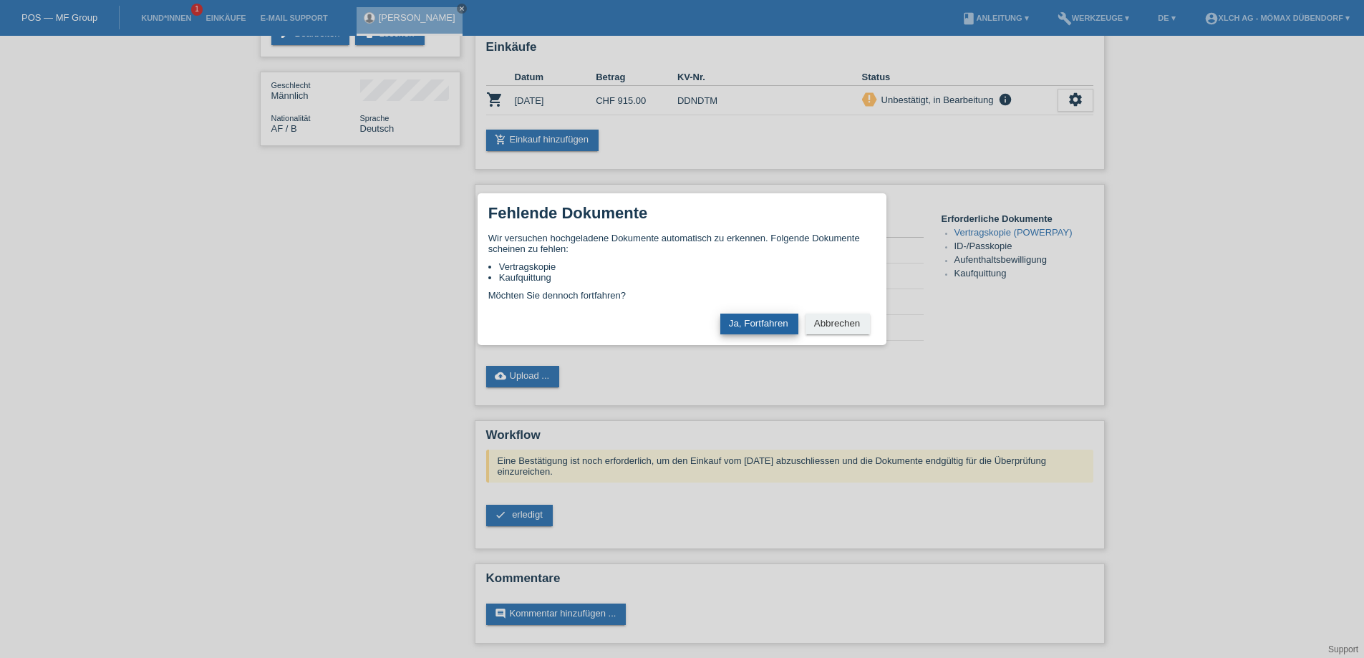
click at [735, 329] on button "Ja, Fortfahren" at bounding box center [759, 324] width 78 height 21
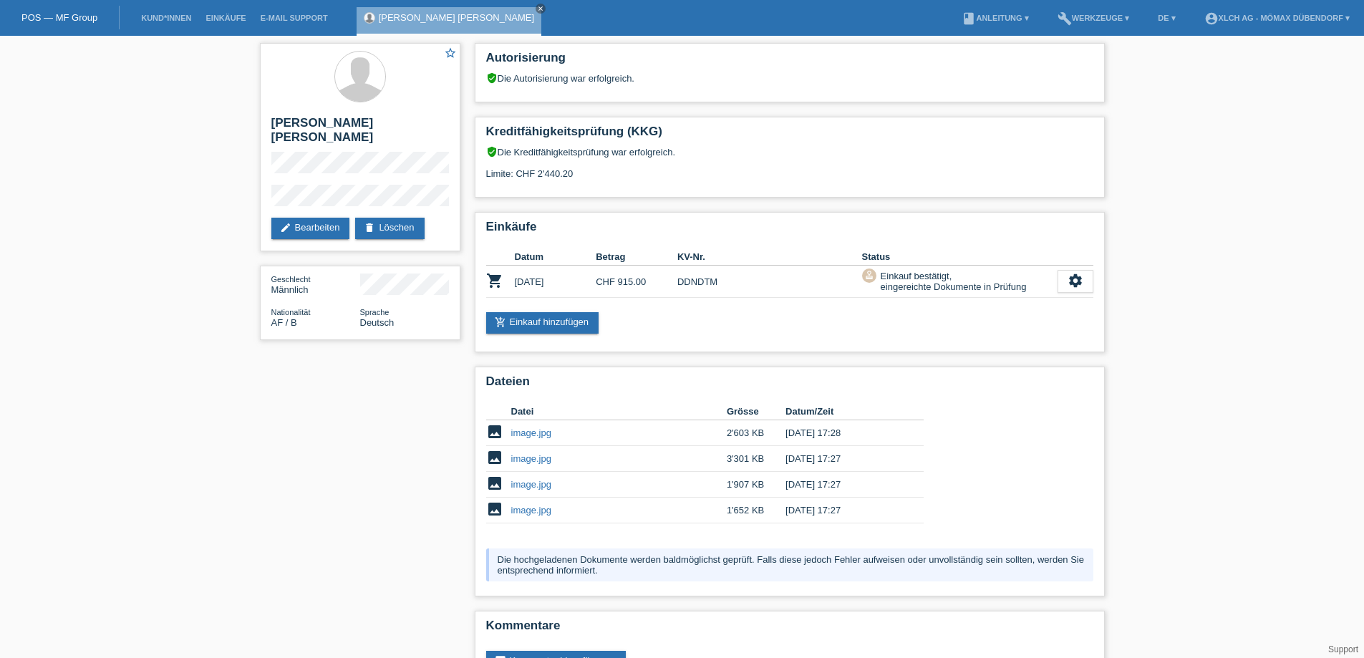
scroll to position [47, 0]
